Goal: Find specific page/section: Find specific page/section

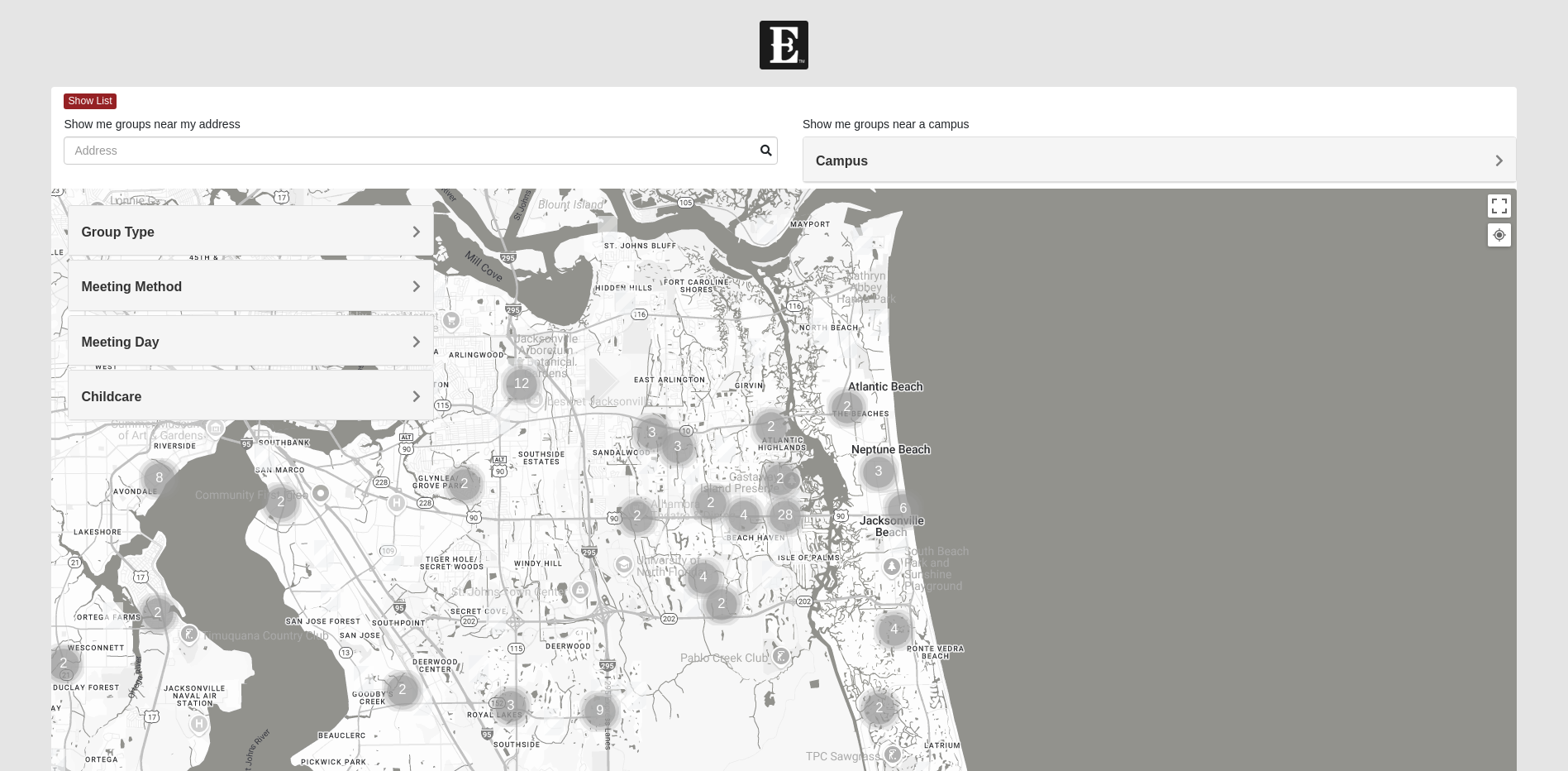
click at [398, 292] on h4 "Meeting Method" at bounding box center [251, 286] width 340 height 16
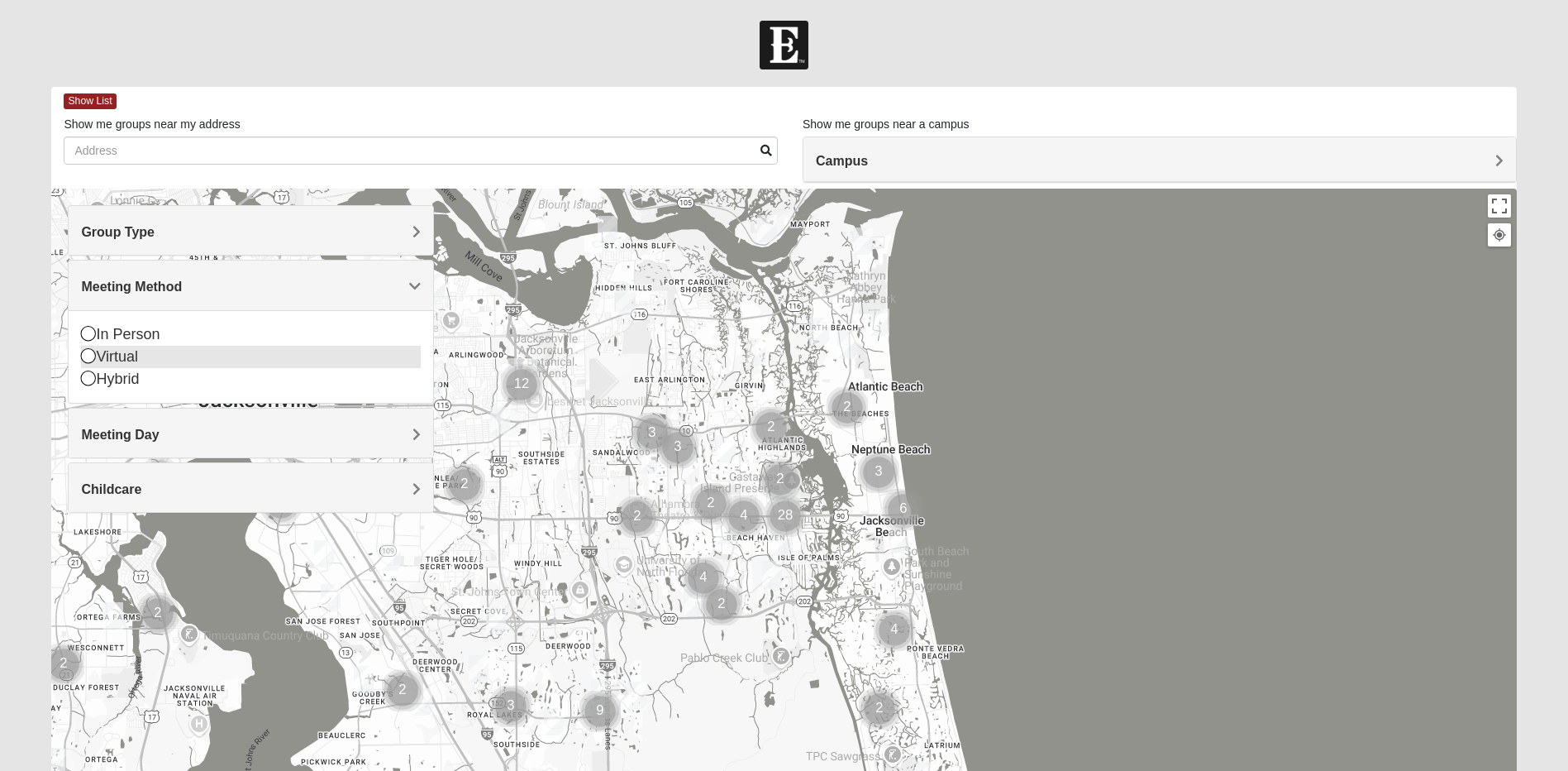
click at [93, 356] on icon at bounding box center [89, 356] width 15 height 15
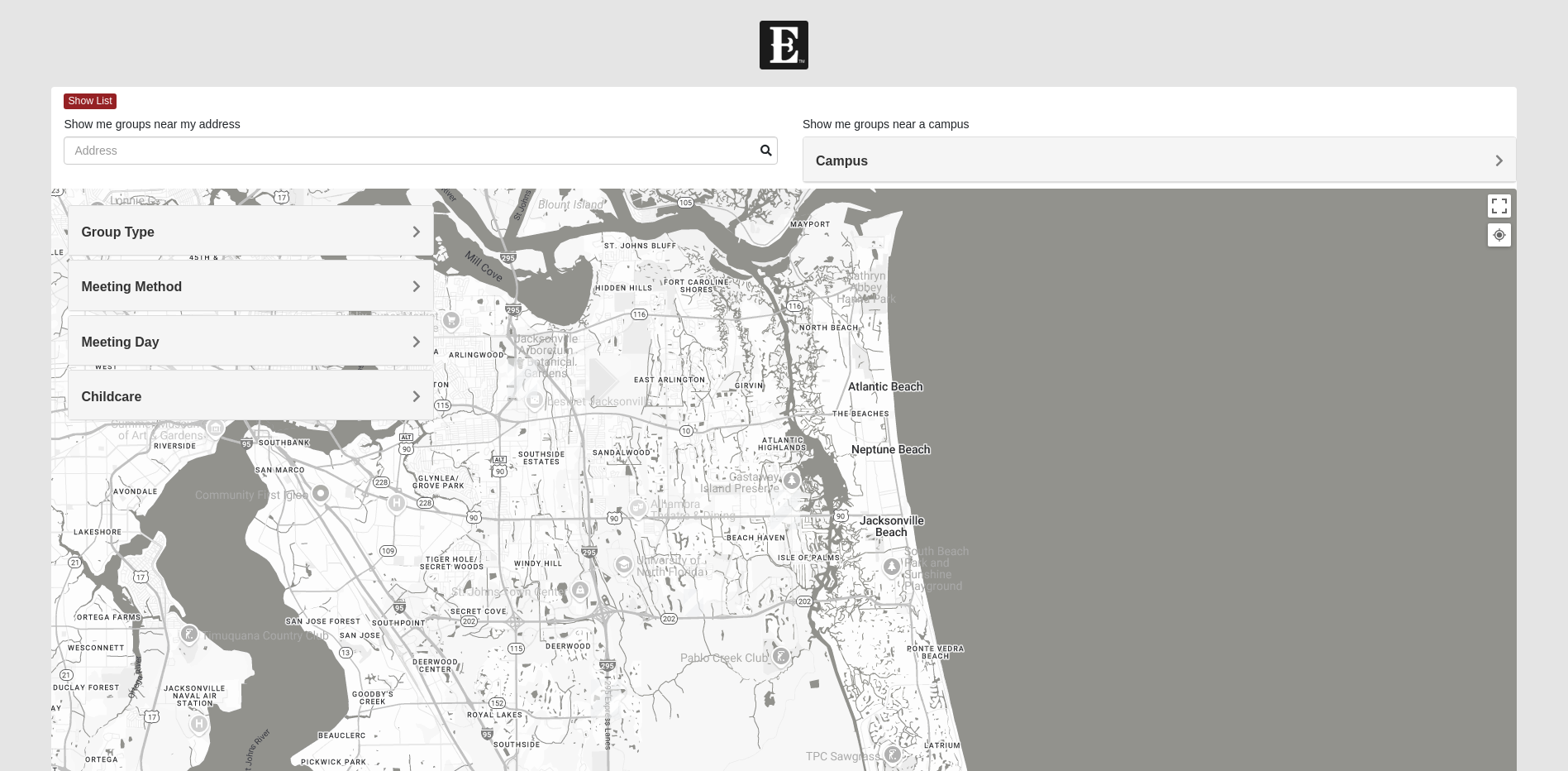
click at [407, 395] on h4 "Childcare" at bounding box center [251, 396] width 340 height 16
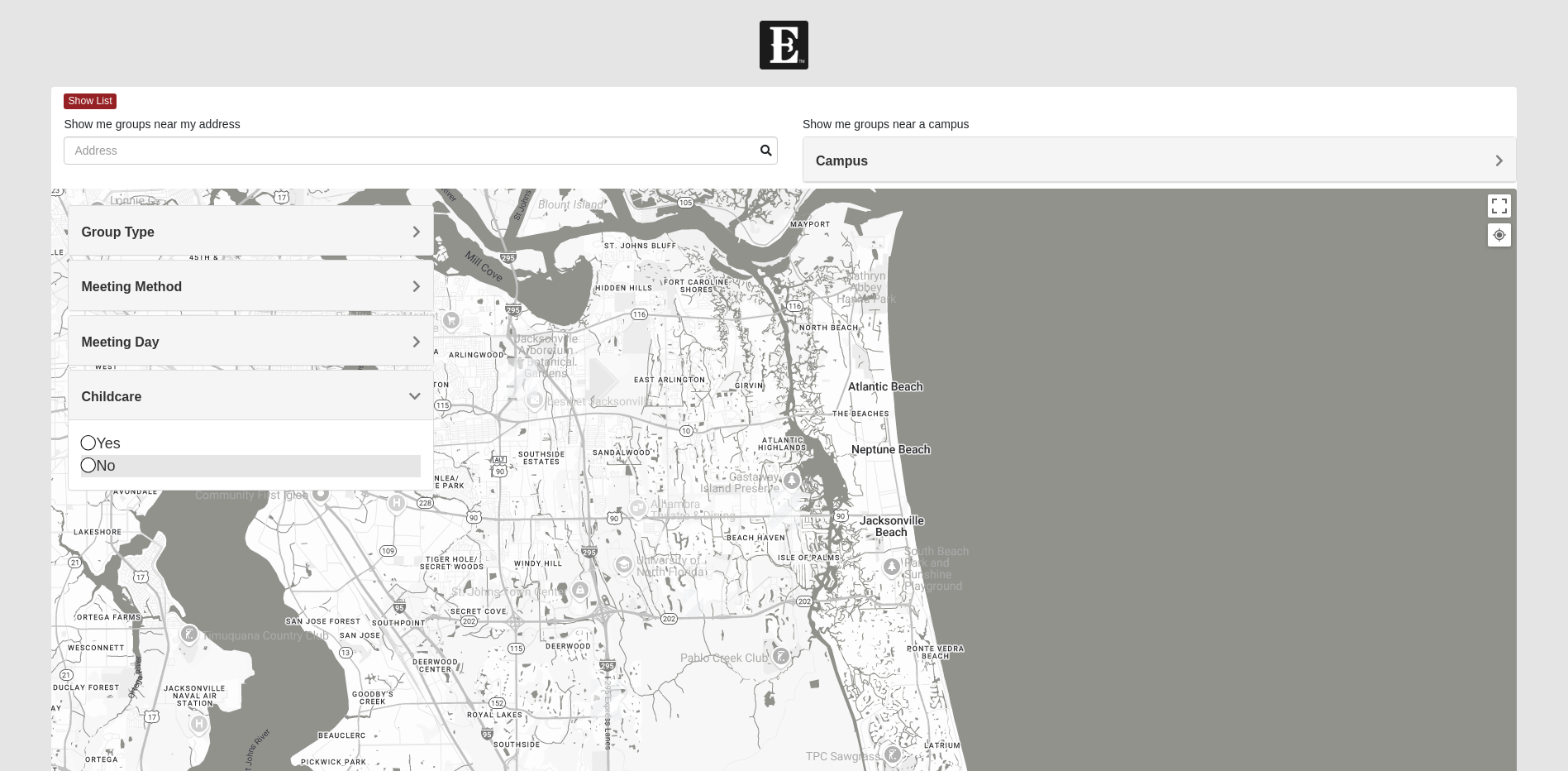
click at [84, 465] on icon at bounding box center [89, 465] width 15 height 15
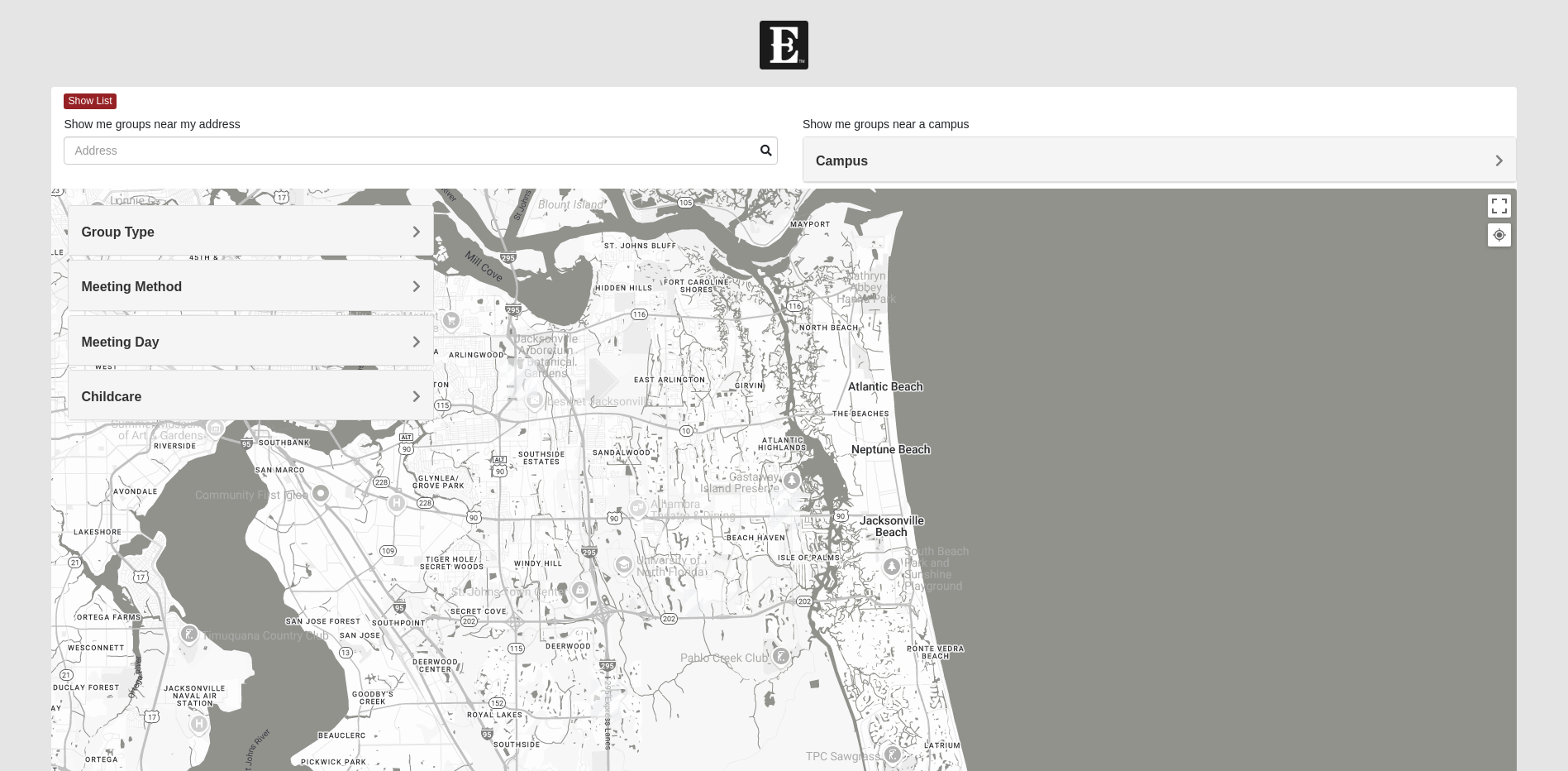
click at [235, 340] on h4 "Meeting Day" at bounding box center [251, 342] width 340 height 16
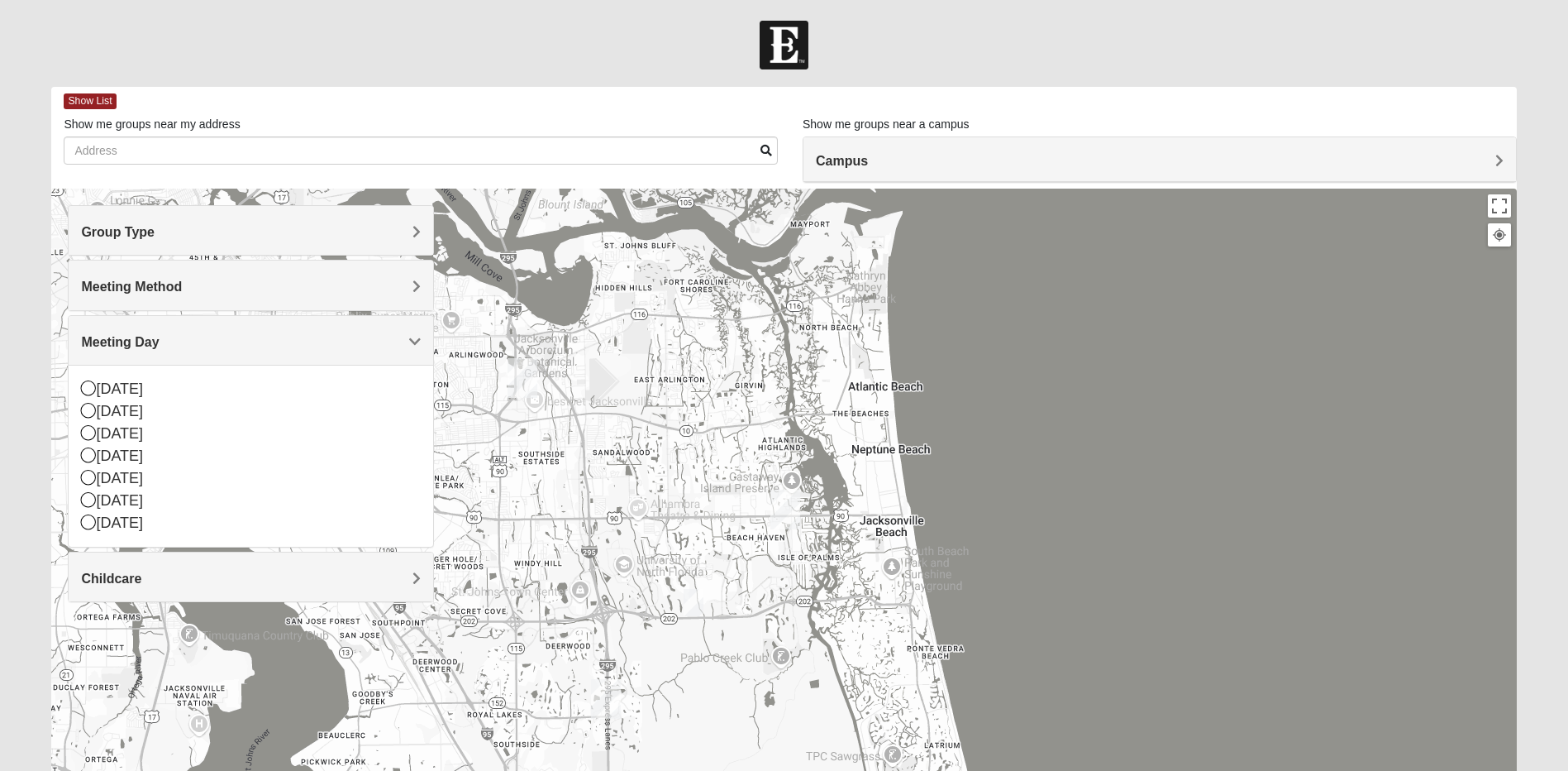
click at [235, 340] on h4 "Meeting Day" at bounding box center [251, 342] width 340 height 16
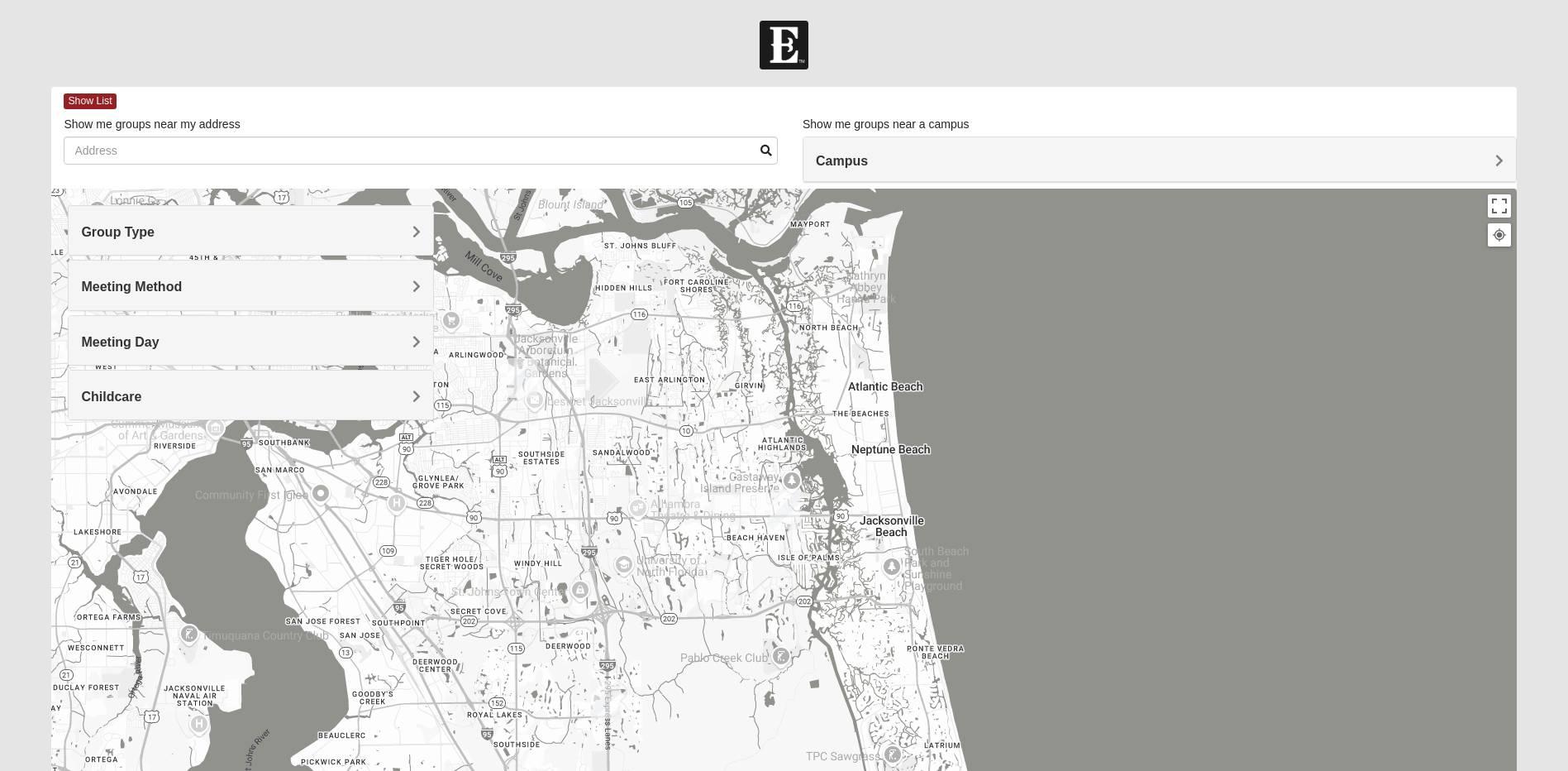
click at [254, 231] on h4 "Group Type" at bounding box center [251, 231] width 340 height 16
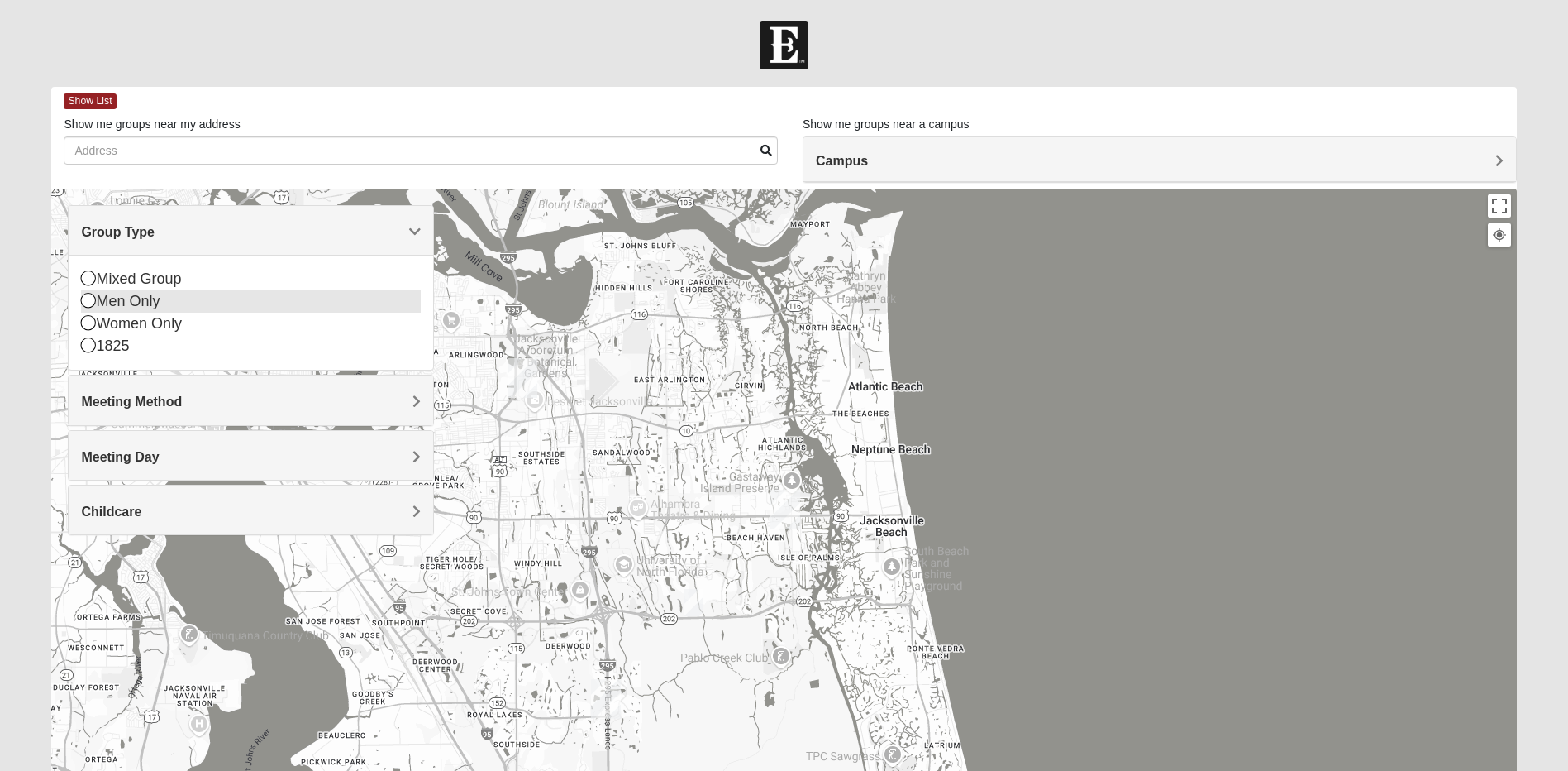
click at [84, 297] on icon at bounding box center [89, 300] width 15 height 15
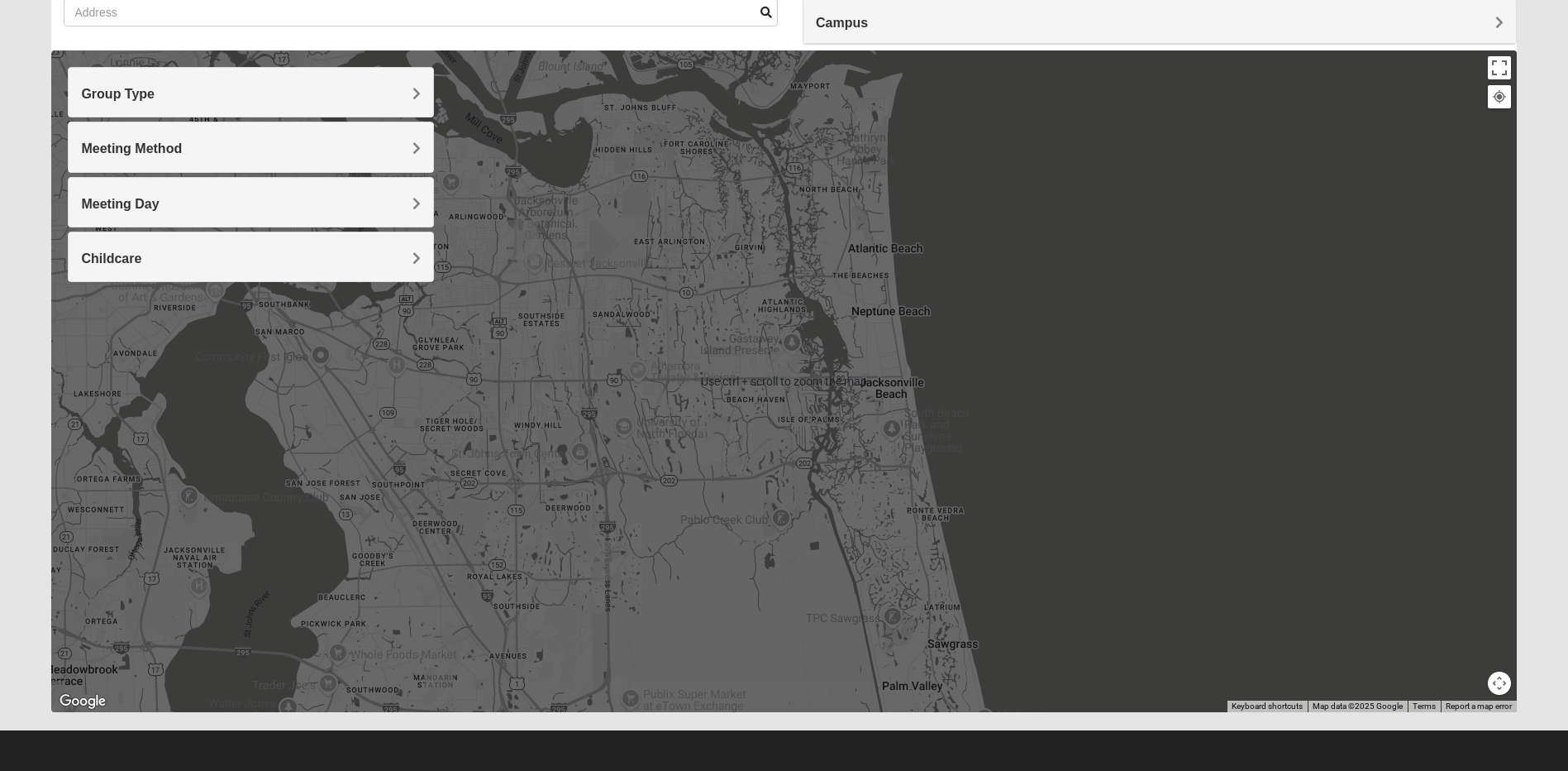
scroll to position [140, 0]
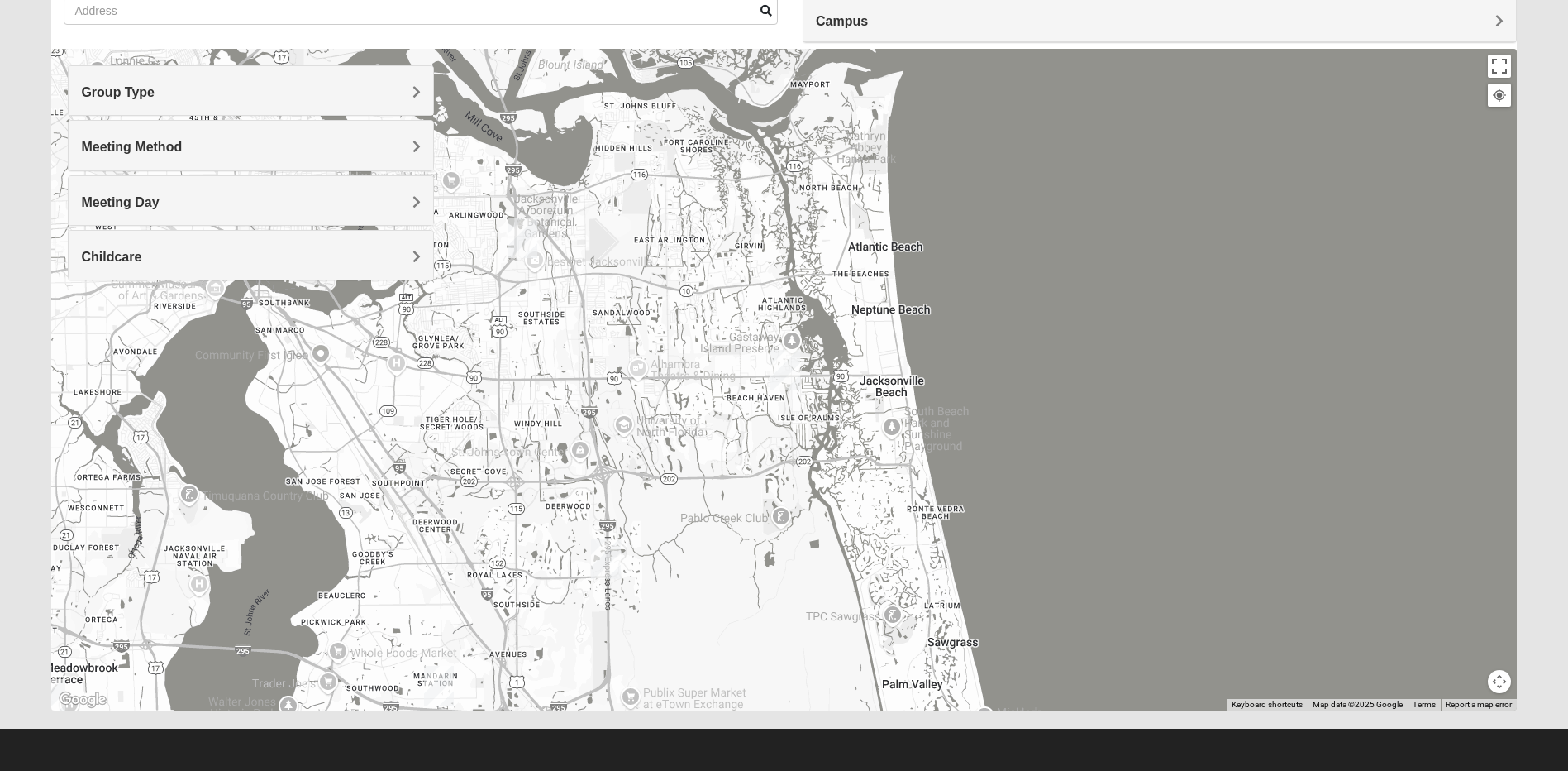
click at [1239, 348] on div at bounding box center [784, 379] width 1465 height 661
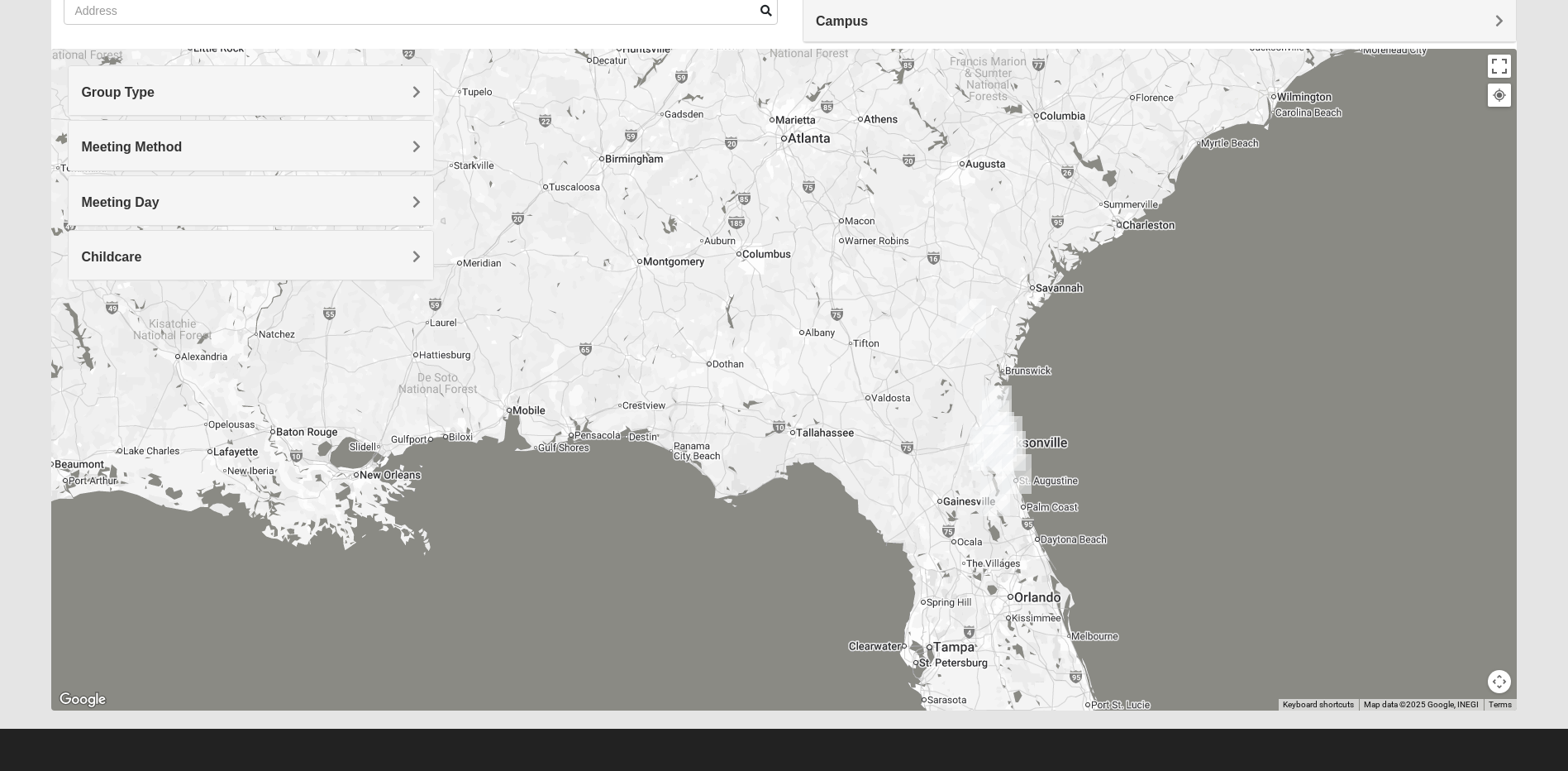
drag, startPoint x: 1448, startPoint y: 249, endPoint x: 1155, endPoint y: 370, distance: 317.0
click at [1155, 370] on div at bounding box center [784, 379] width 1465 height 661
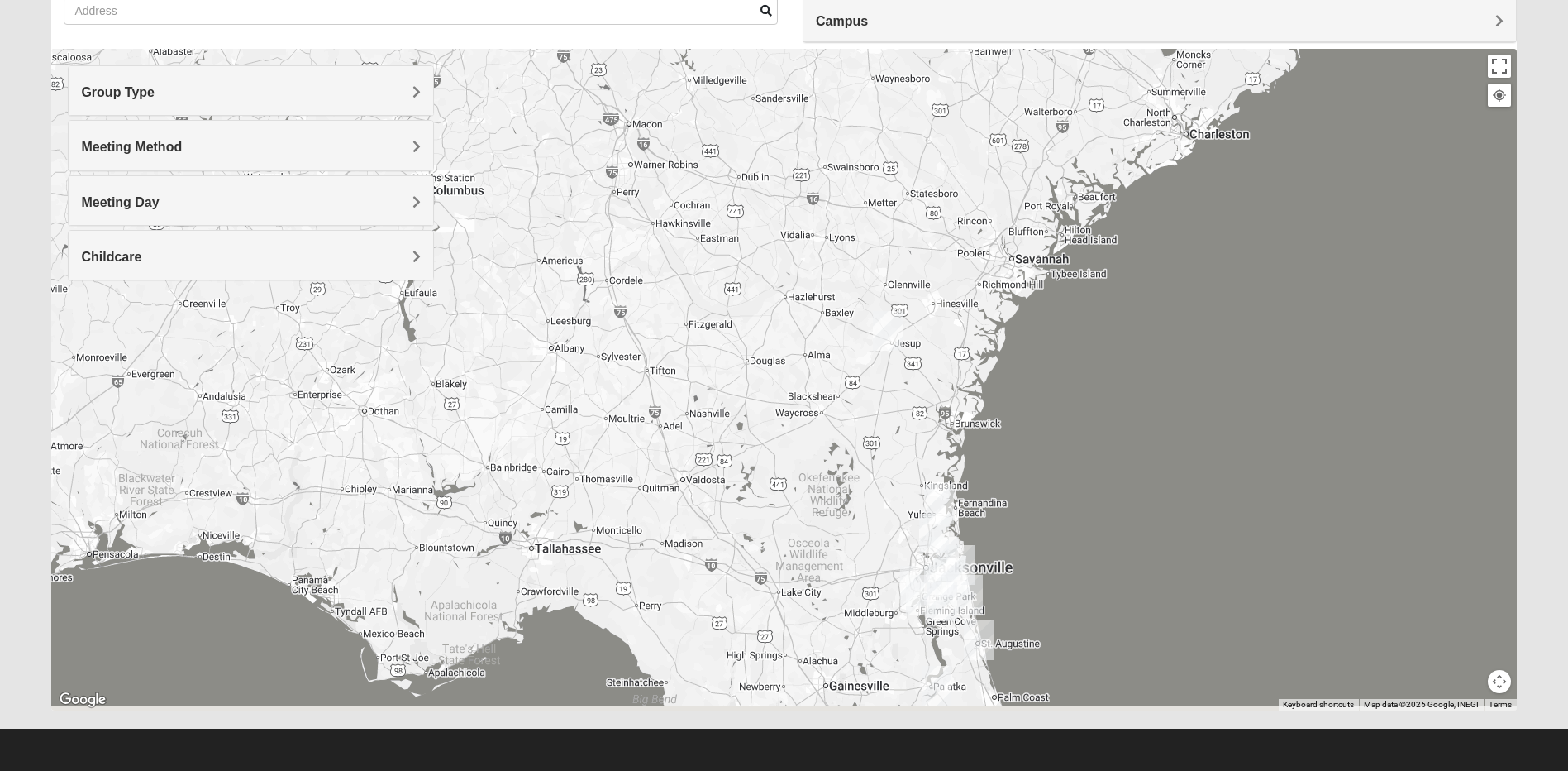
drag, startPoint x: 898, startPoint y: 421, endPoint x: 1454, endPoint y: 259, distance: 579.1
click at [1452, 262] on div at bounding box center [784, 379] width 1465 height 661
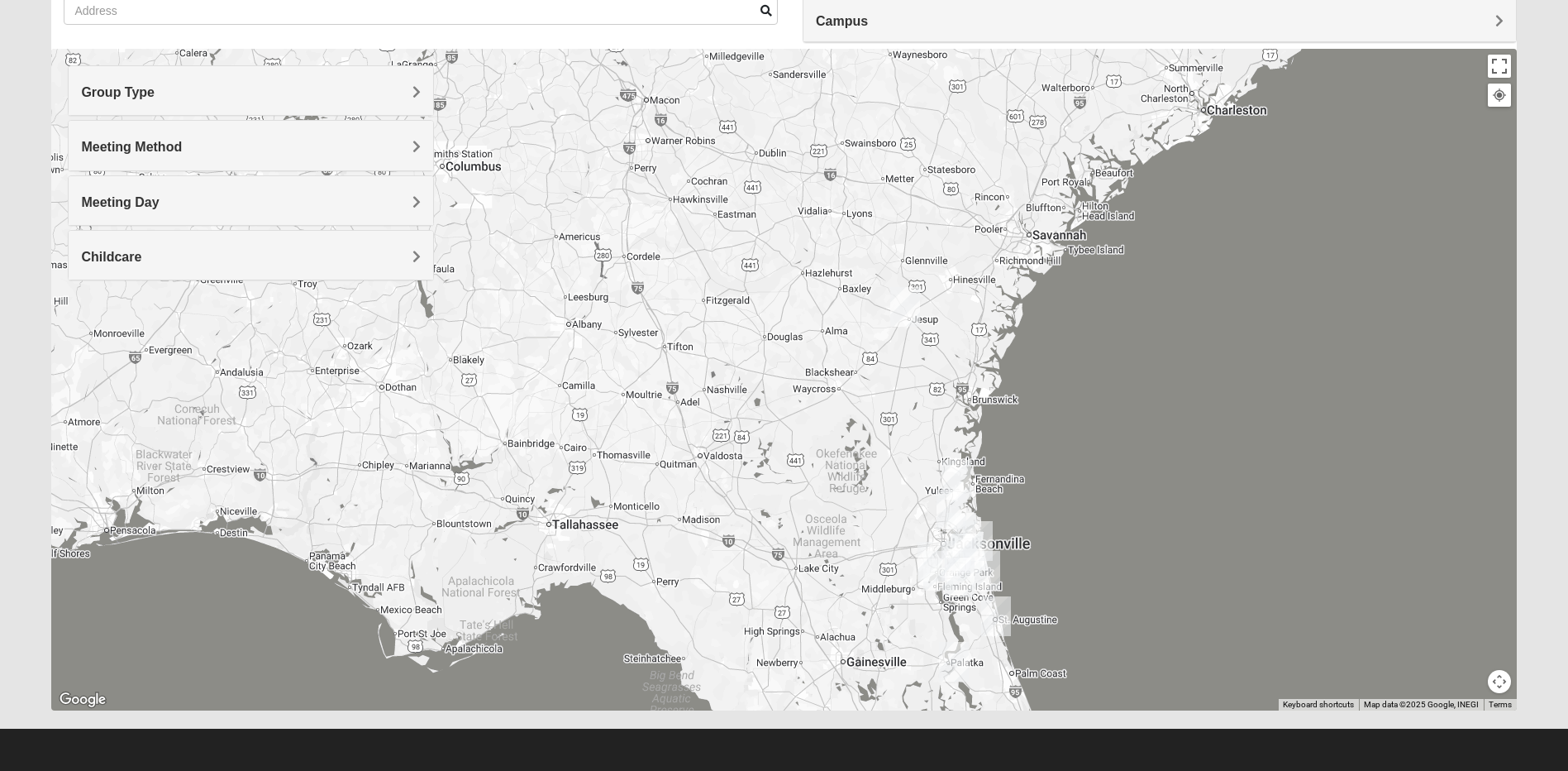
click at [1322, 291] on div at bounding box center [784, 379] width 1465 height 661
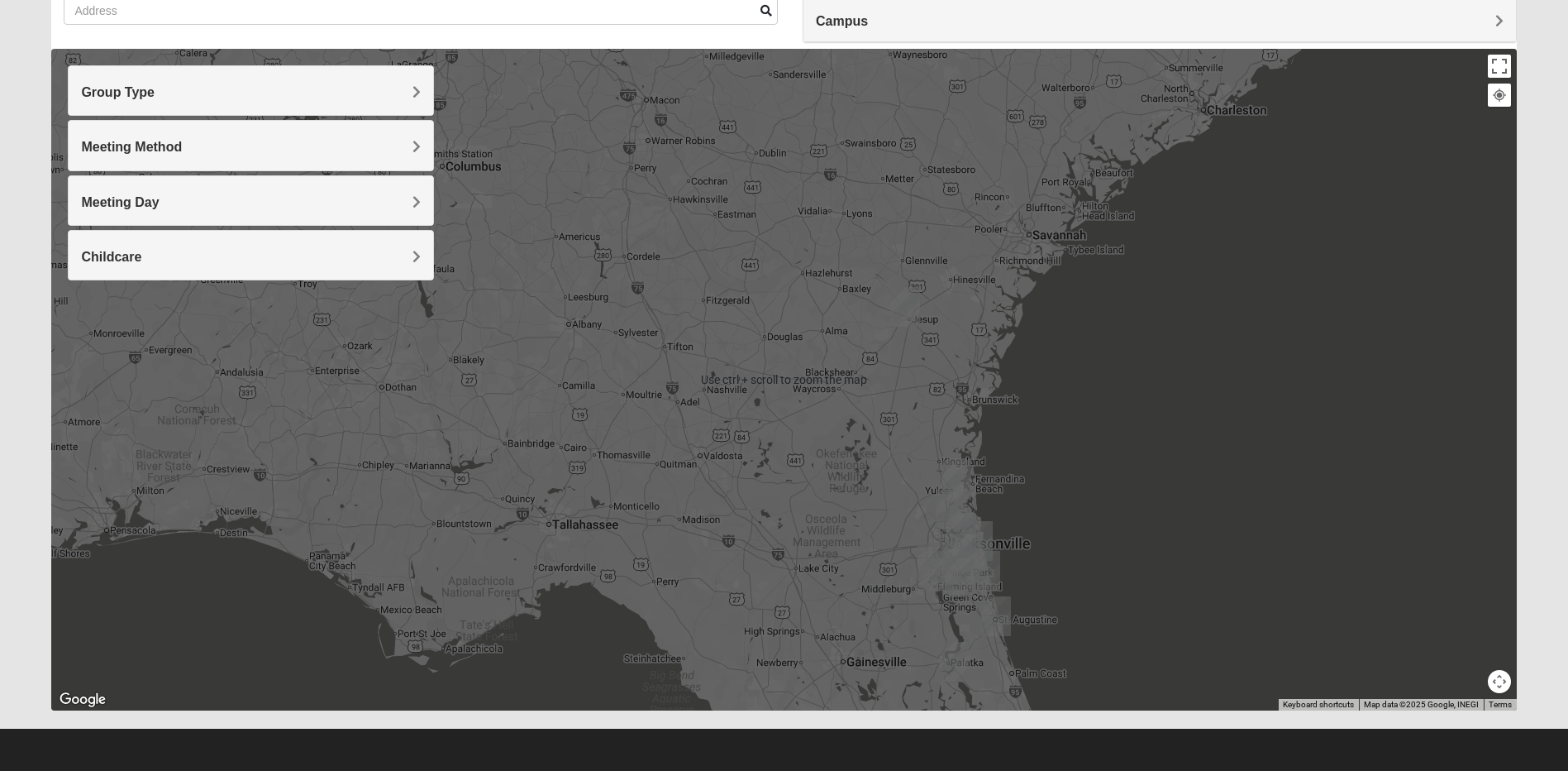
scroll to position [0, 0]
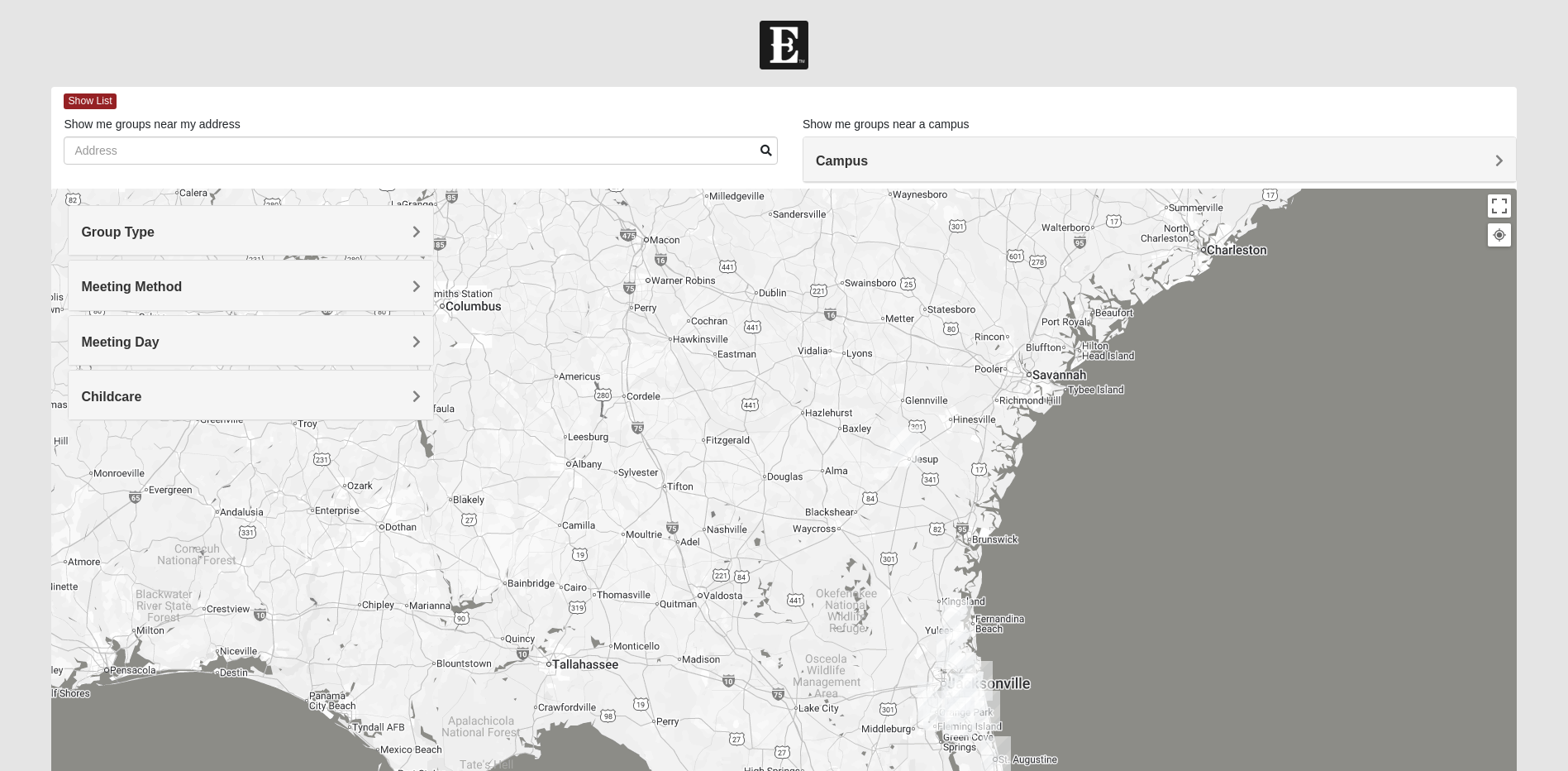
click at [868, 156] on span "Campus" at bounding box center [842, 160] width 52 height 14
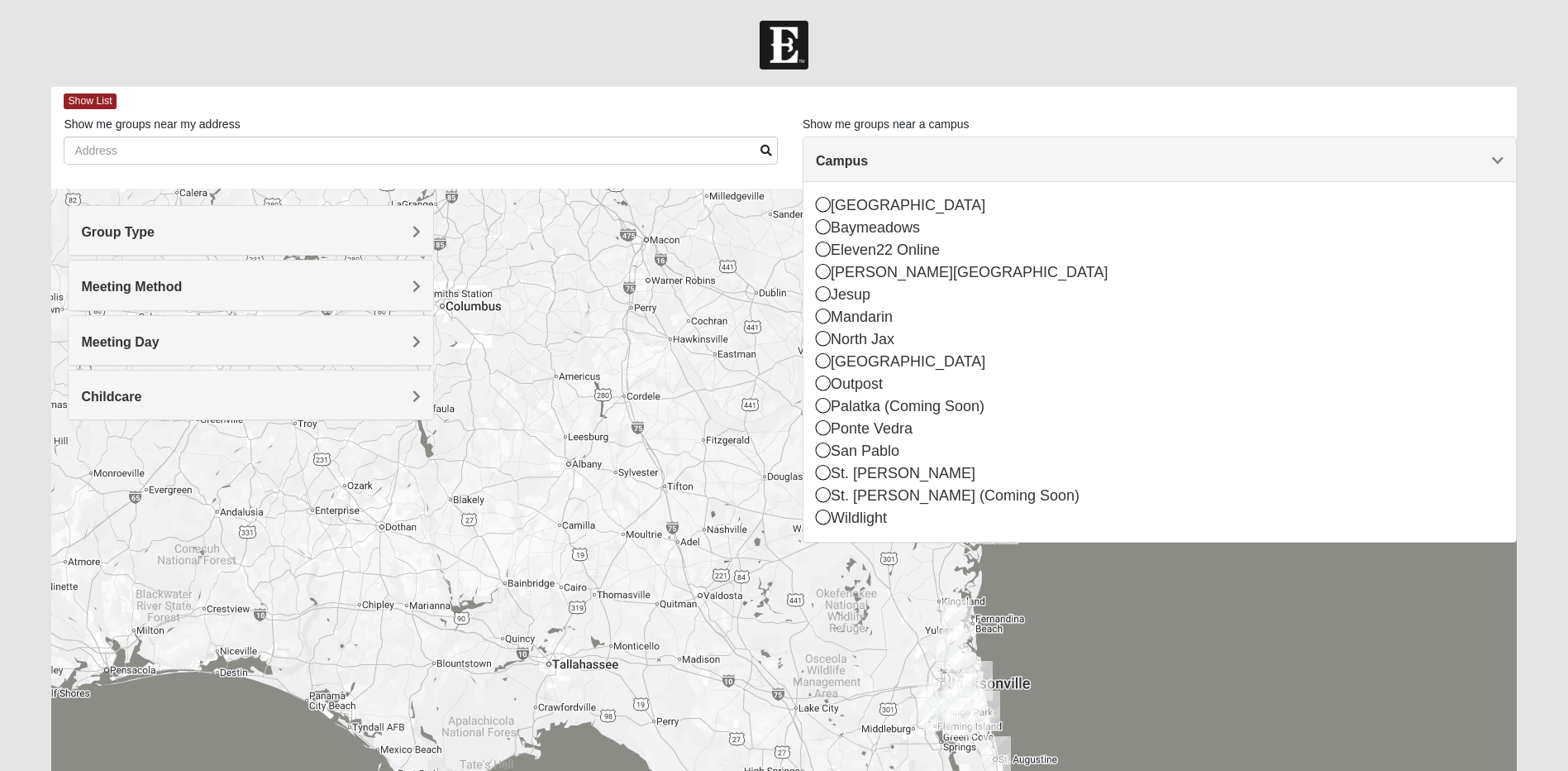
click at [353, 82] on form "Log In Find A Group Error Show List Loading Groups" at bounding box center [784, 466] width 1568 height 890
click at [602, 50] on div at bounding box center [784, 45] width 1568 height 49
